Goal: Transaction & Acquisition: Subscribe to service/newsletter

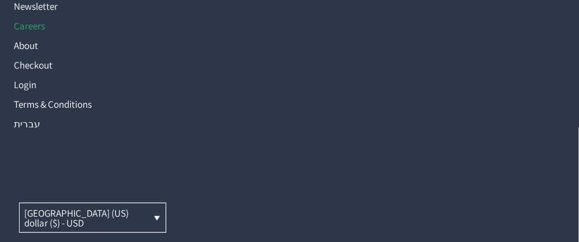
scroll to position [1394, 0]
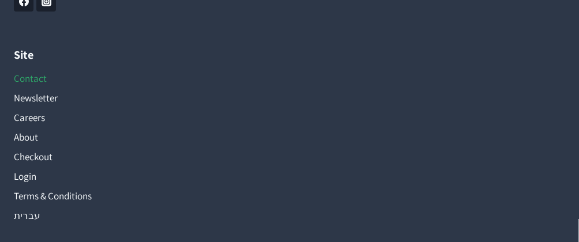
click at [34, 89] on link "Contact" at bounding box center [289, 79] width 551 height 20
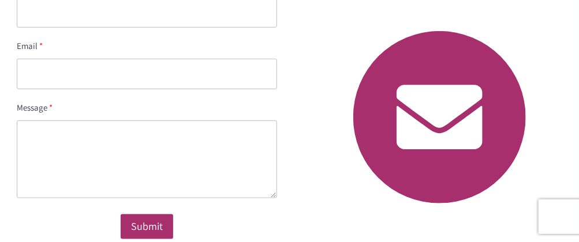
scroll to position [173, 0]
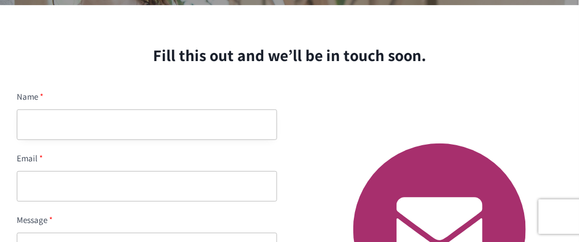
click at [168, 121] on input "text" at bounding box center [147, 125] width 260 height 31
type input "stephanie sheppard"
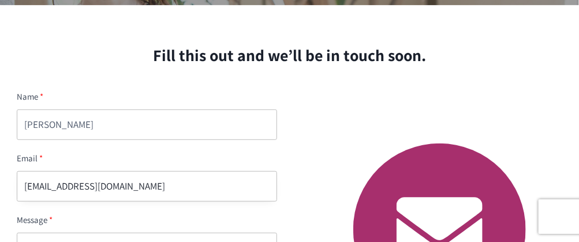
type input "[EMAIL_ADDRESS][DOMAIN_NAME]"
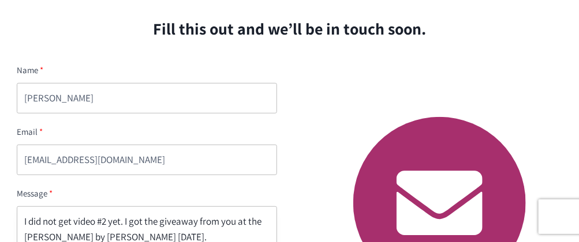
scroll to position [257, 0]
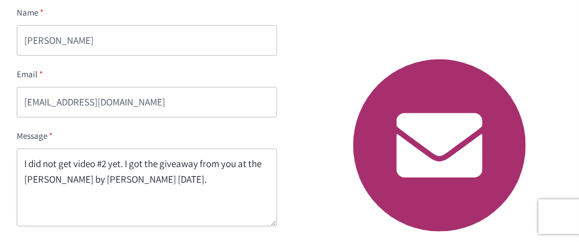
click at [32, 181] on textarea "I did not get video #2 yet. I got the giveaway from you at the summitt by Janet…" at bounding box center [147, 188] width 260 height 78
drag, startPoint x: 151, startPoint y: 179, endPoint x: 189, endPoint y: 179, distance: 38.1
click at [151, 179] on textarea "I did not get video #2 yet. I got the giveaway from you at the summit by Janett…" at bounding box center [147, 188] width 260 height 78
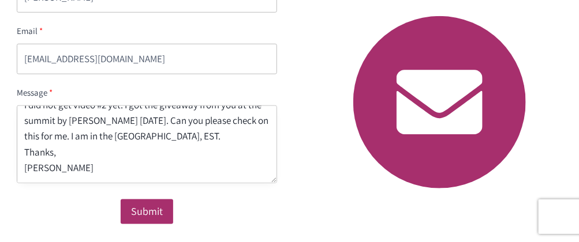
scroll to position [314, 0]
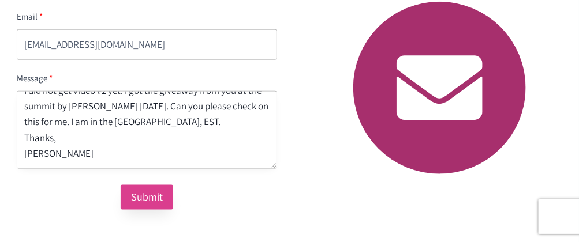
type textarea "I did not get video #2 yet. I got the giveaway from you at the summit by Janett…"
click at [143, 196] on div "Submit" at bounding box center [147, 197] width 32 height 17
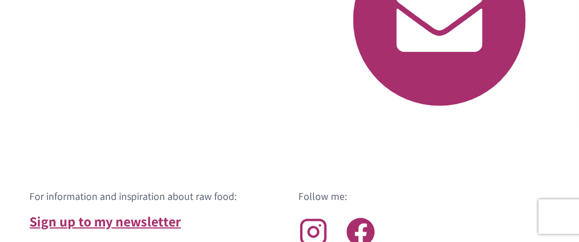
scroll to position [372, 0]
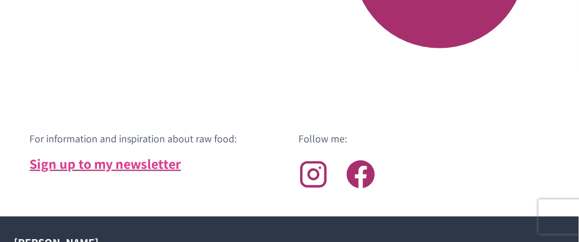
click at [151, 161] on link "Sign up to my newsletter" at bounding box center [105, 164] width 151 height 18
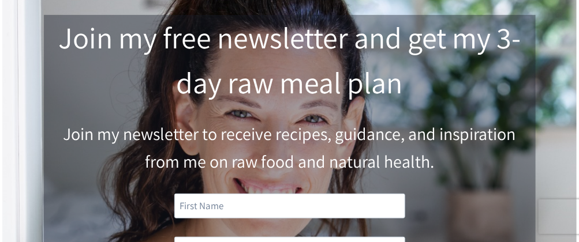
scroll to position [173, 0]
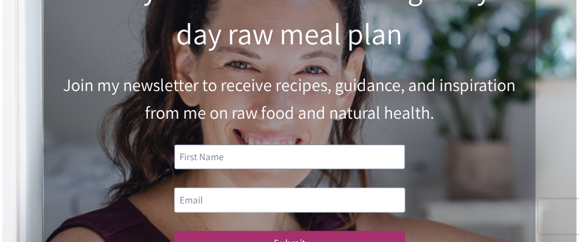
click at [295, 158] on input "text" at bounding box center [289, 157] width 231 height 25
type input "[PERSON_NAME]"
click at [248, 201] on input "email" at bounding box center [289, 200] width 231 height 25
type input "[EMAIL_ADDRESS][DOMAIN_NAME]"
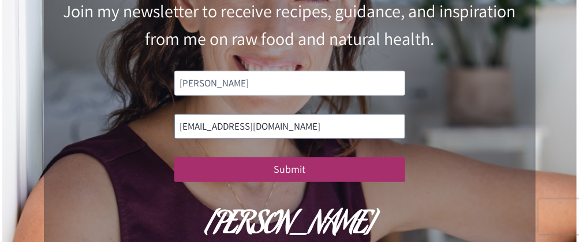
scroll to position [288, 0]
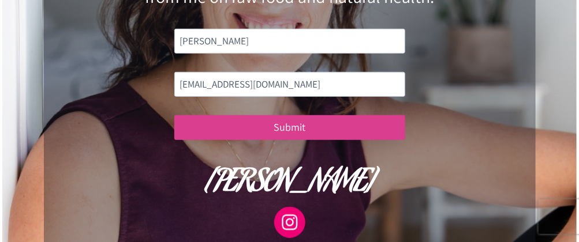
click at [283, 123] on button "Submit" at bounding box center [289, 127] width 231 height 25
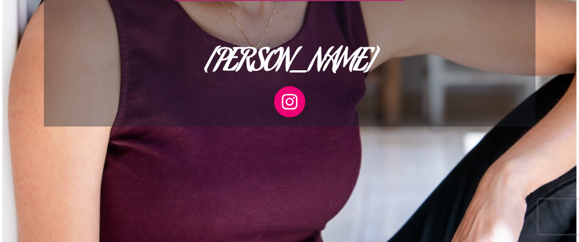
scroll to position [462, 0]
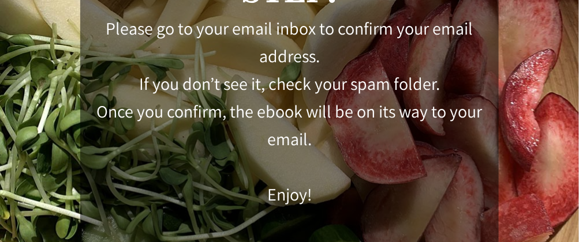
scroll to position [134, 0]
